Goal: Task Accomplishment & Management: Manage account settings

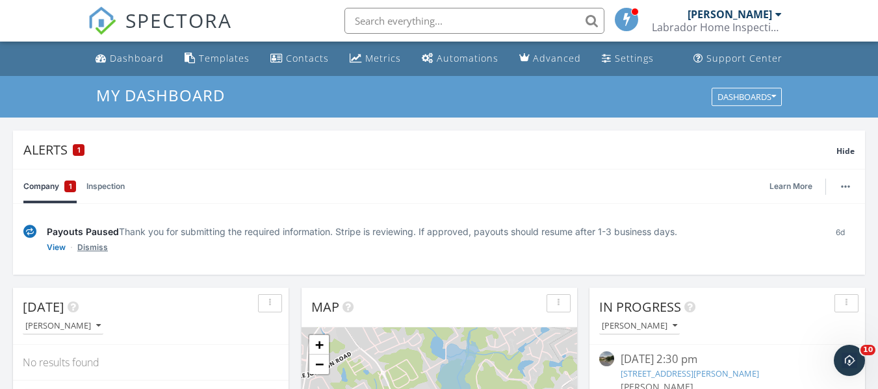
click at [97, 244] on link "Dismiss" at bounding box center [92, 247] width 31 height 13
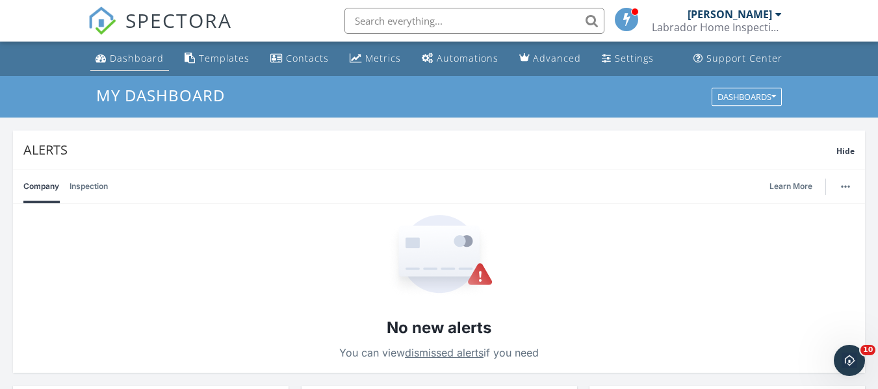
click at [132, 57] on div "Dashboard" at bounding box center [137, 58] width 54 height 12
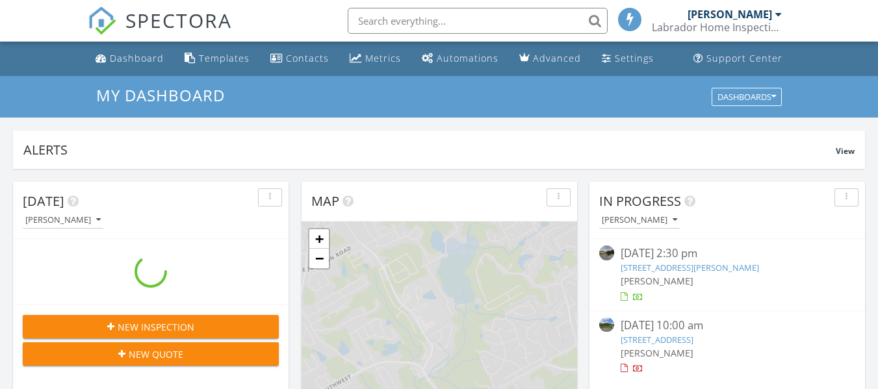
click at [775, 14] on div at bounding box center [778, 14] width 6 height 10
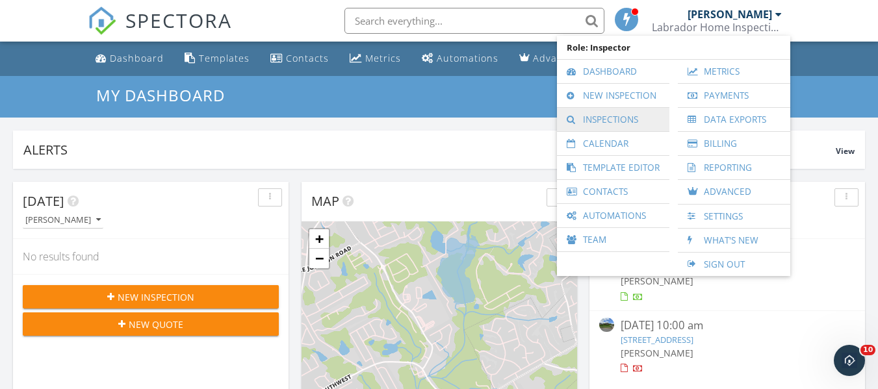
click at [622, 116] on link "Inspections" at bounding box center [612, 119] width 99 height 23
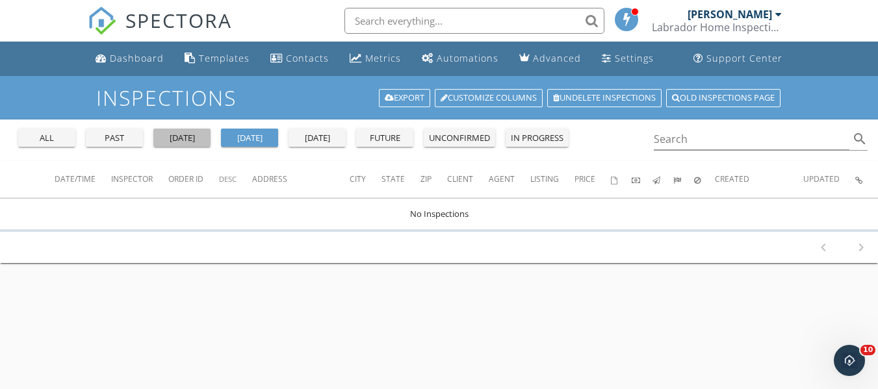
click at [201, 138] on div "yesterday" at bounding box center [182, 138] width 47 height 13
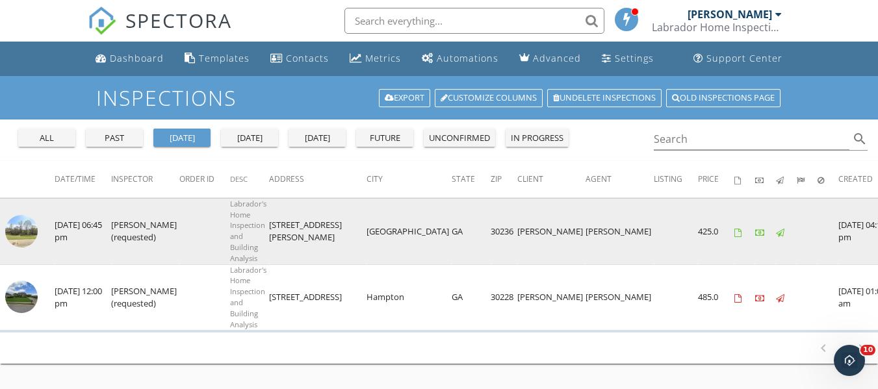
scroll to position [65, 0]
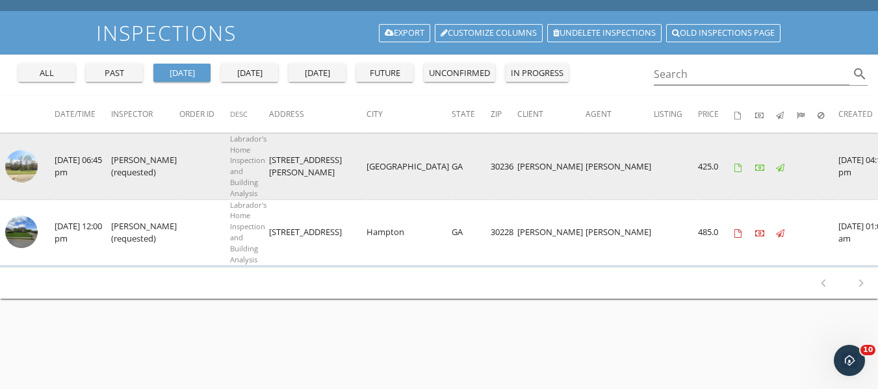
click at [16, 168] on img at bounding box center [21, 166] width 32 height 32
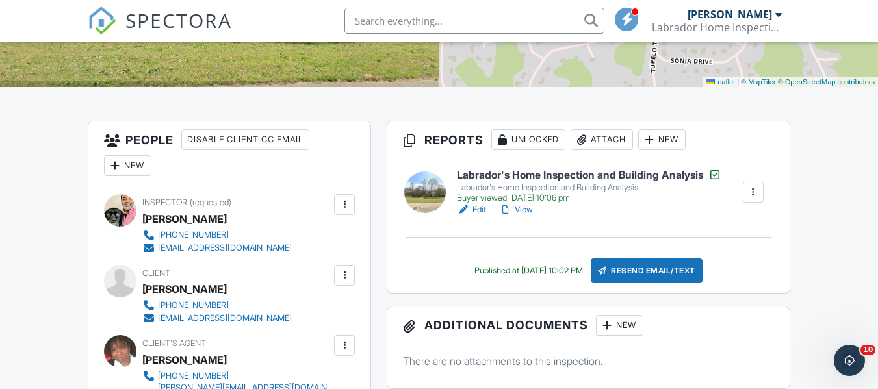
click at [532, 210] on link "View" at bounding box center [516, 209] width 34 height 13
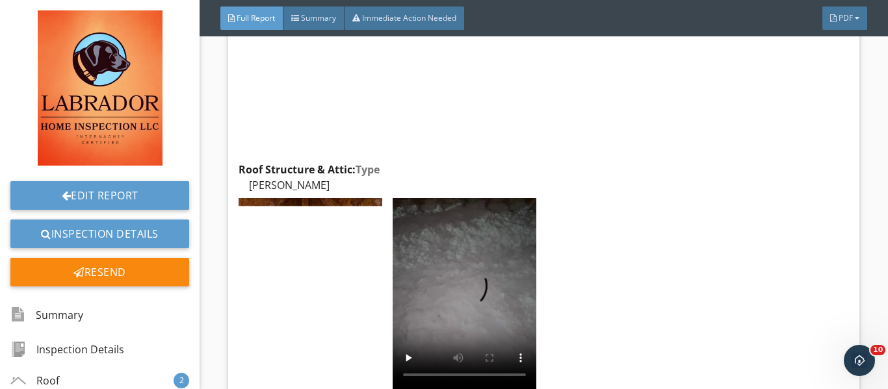
scroll to position [9357, 0]
